Goal: Task Accomplishment & Management: Complete application form

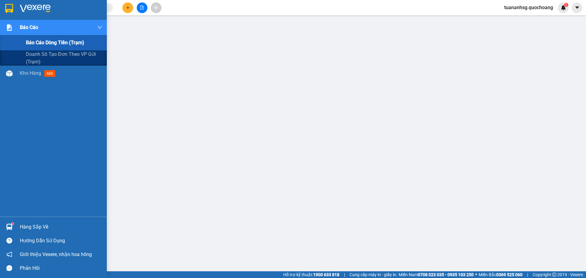
click at [29, 29] on span "Báo cáo" at bounding box center [29, 27] width 18 height 8
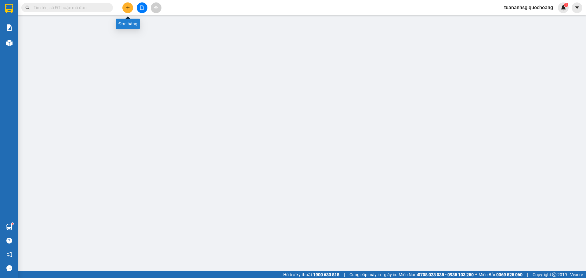
click at [130, 9] on icon "plus" at bounding box center [128, 7] width 4 height 4
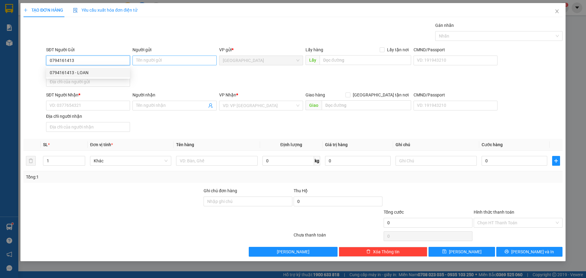
type input "0794161413"
click at [154, 61] on input "Người gửi" at bounding box center [174, 61] width 84 height 10
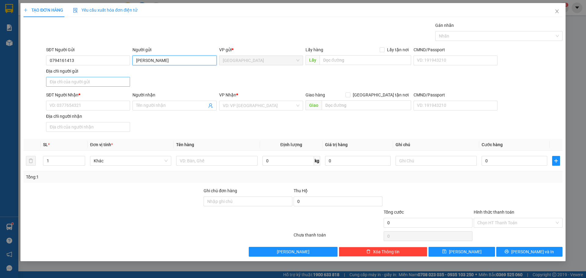
type input "[PERSON_NAME]"
click at [106, 84] on input "Địa chỉ người gửi" at bounding box center [88, 82] width 84 height 10
type input "91 CX [PERSON_NAME], [PERSON_NAME]"
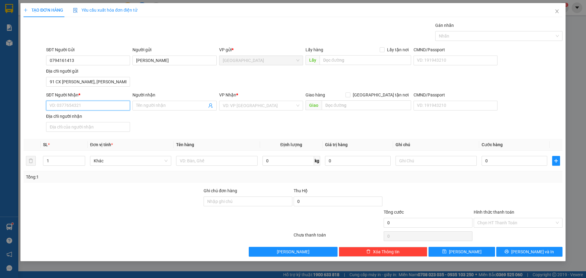
click at [56, 103] on input "SĐT Người Nhận *" at bounding box center [88, 106] width 84 height 10
type input "0793919985"
click at [79, 114] on div "0793919985 - [PERSON_NAME]" at bounding box center [88, 117] width 77 height 7
type input "[PERSON_NAME]"
type input "0793919985"
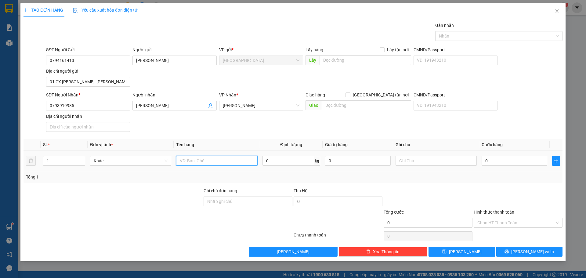
click at [188, 162] on input "text" at bounding box center [216, 161] width 81 height 10
type input "BỌC"
click at [519, 163] on input "0" at bounding box center [515, 161] width 66 height 10
type input "3"
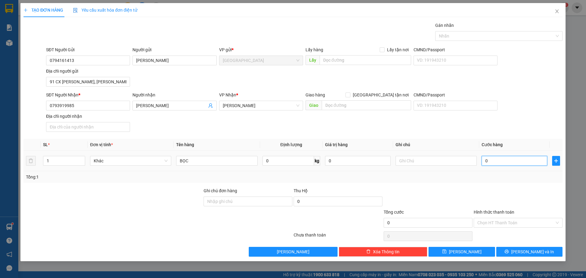
type input "3"
type input "30"
type input "30.000"
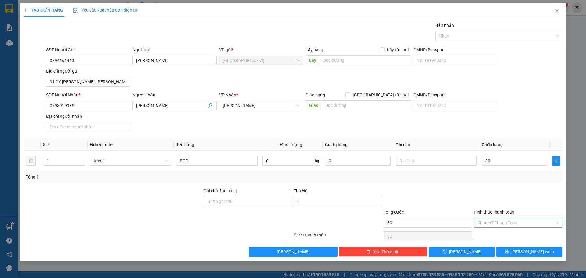
type input "30.000"
click at [509, 219] on input "Hình thức thanh toán" at bounding box center [515, 222] width 77 height 9
click at [500, 233] on div "Tại văn phòng" at bounding box center [517, 235] width 81 height 7
type input "0"
click at [508, 251] on button "[PERSON_NAME] và In" at bounding box center [529, 252] width 66 height 10
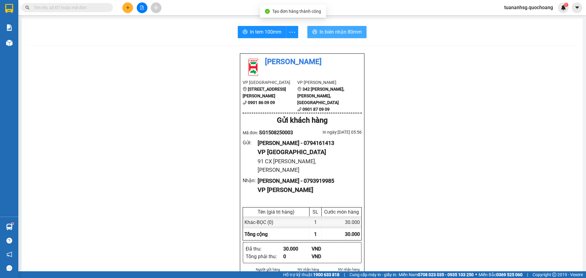
click at [316, 35] on button "In biên nhận 80mm" at bounding box center [336, 32] width 59 height 12
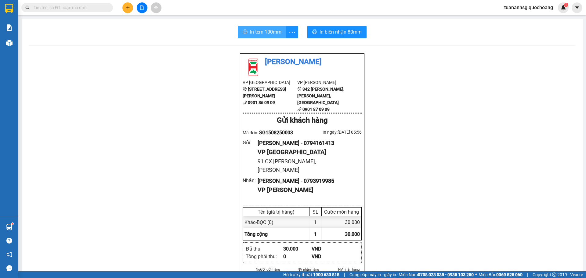
click at [266, 34] on span "In tem 100mm" at bounding box center [265, 32] width 31 height 8
